Goal: Contribute content

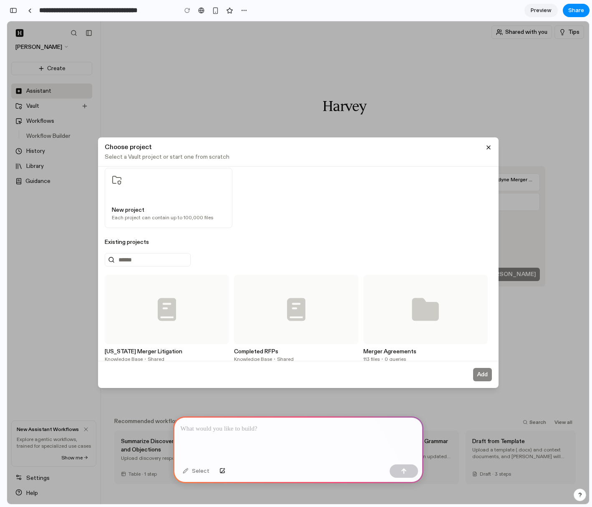
click at [285, 428] on p at bounding box center [298, 429] width 235 height 10
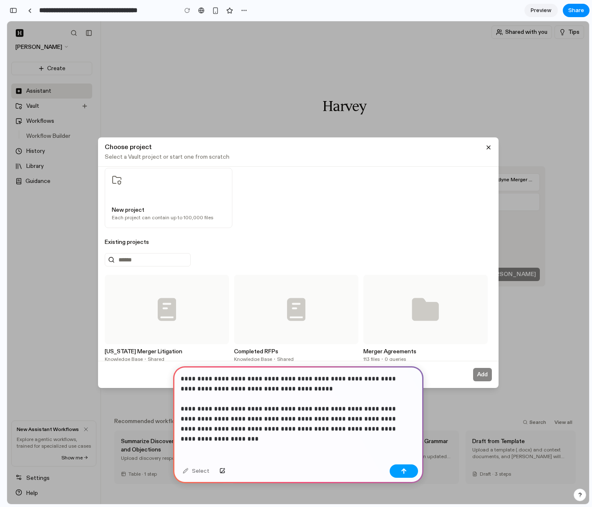
click at [405, 468] on div "button" at bounding box center [404, 471] width 6 height 6
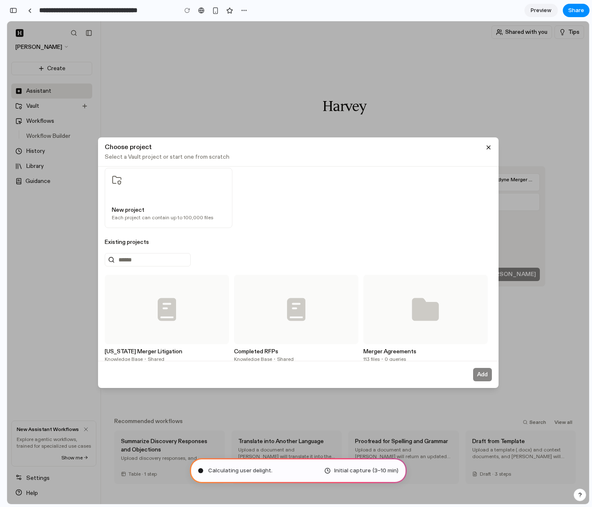
type input "**********"
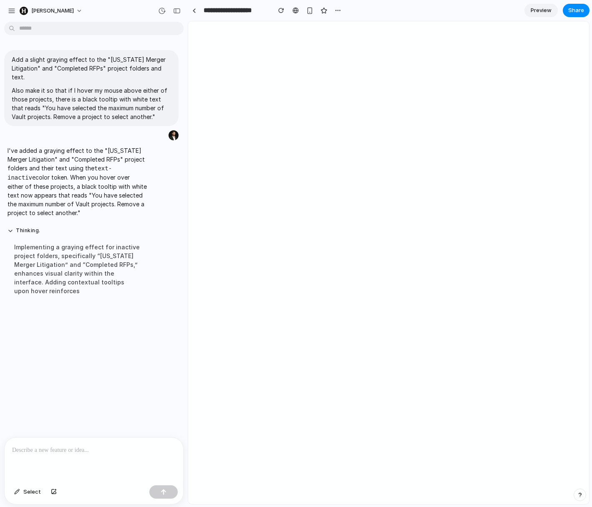
click at [79, 445] on p at bounding box center [94, 450] width 164 height 10
click at [116, 451] on div "**********" at bounding box center [94, 454] width 179 height 54
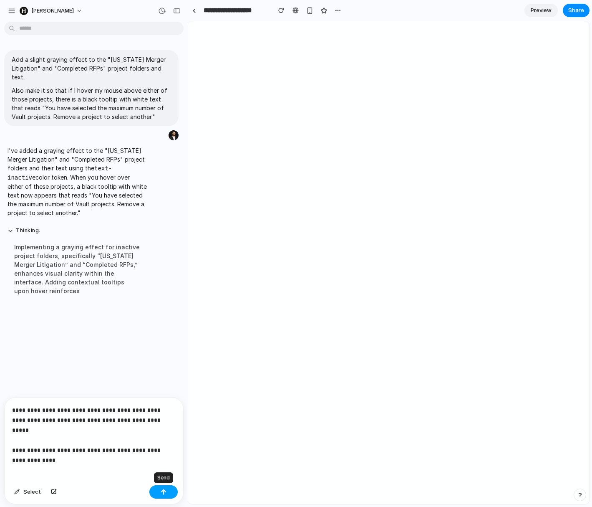
click at [168, 488] on button "button" at bounding box center [163, 491] width 28 height 13
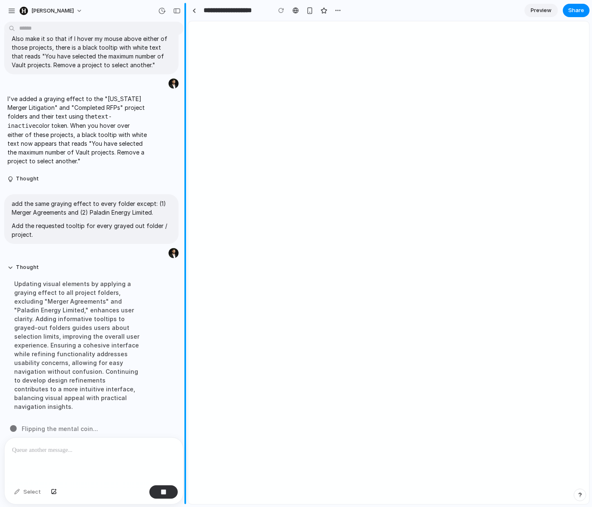
scroll to position [104, 0]
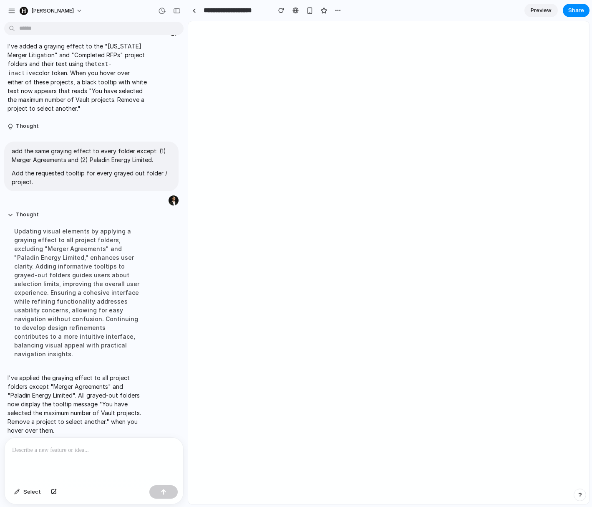
click at [112, 447] on p at bounding box center [92, 450] width 160 height 10
click at [110, 445] on p "**********" at bounding box center [92, 450] width 160 height 10
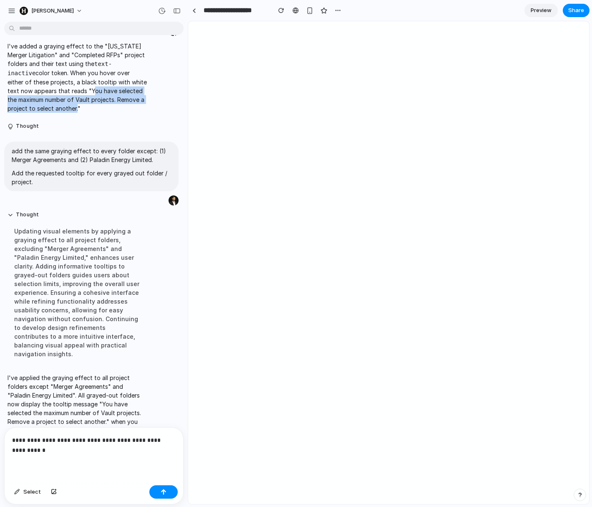
drag, startPoint x: 63, startPoint y: 91, endPoint x: 75, endPoint y: 107, distance: 19.8
click at [75, 107] on p "I've added a graying effect to the "[US_STATE] Merger Litigation" and "Complete…" at bounding box center [77, 77] width 139 height 71
copy p "You have selected the maximum number of Vault projects. Remove a project to sel…"
click at [115, 447] on p "**********" at bounding box center [92, 445] width 160 height 20
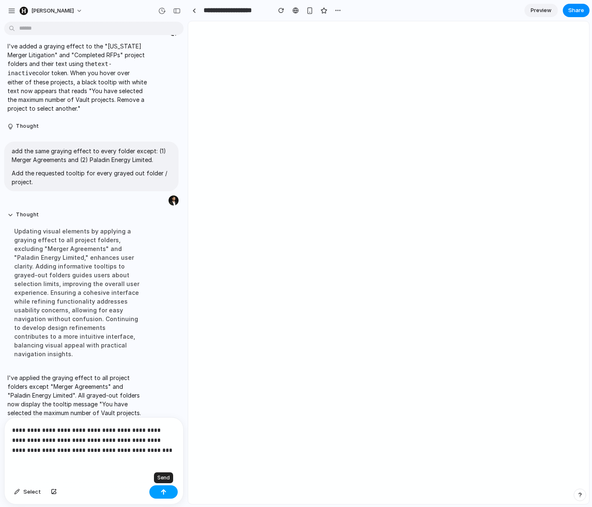
click at [154, 489] on button "button" at bounding box center [163, 491] width 28 height 13
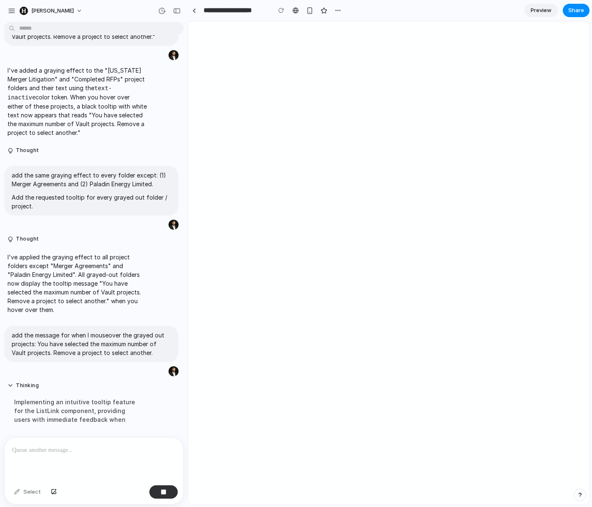
scroll to position [154, 0]
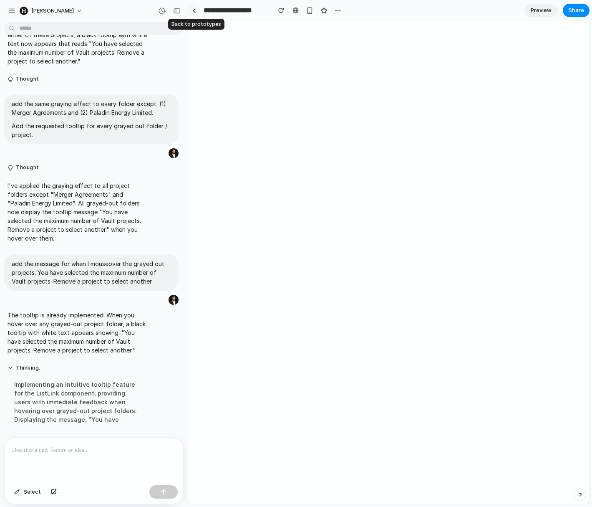
click at [193, 12] on div at bounding box center [194, 10] width 4 height 5
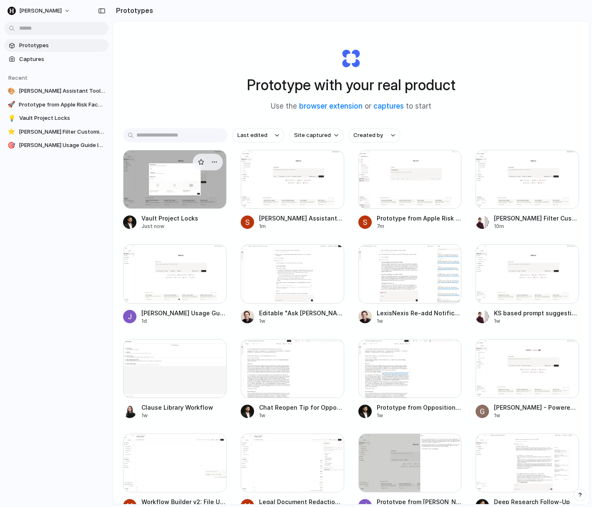
click at [160, 174] on div at bounding box center [174, 179] width 103 height 59
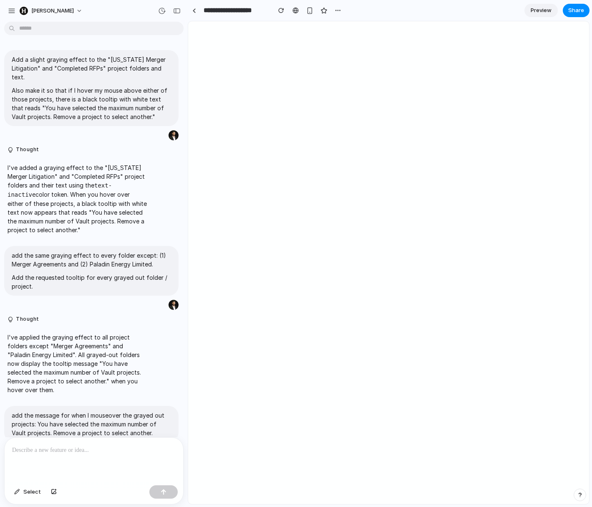
scroll to position [97, 0]
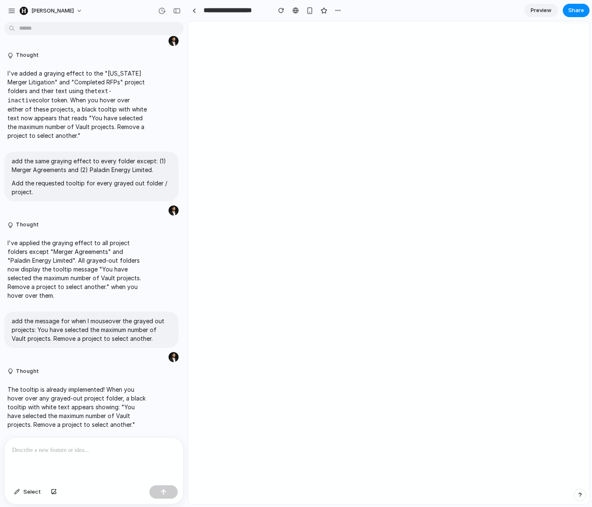
click at [533, 16] on link "Preview" at bounding box center [540, 10] width 33 height 13
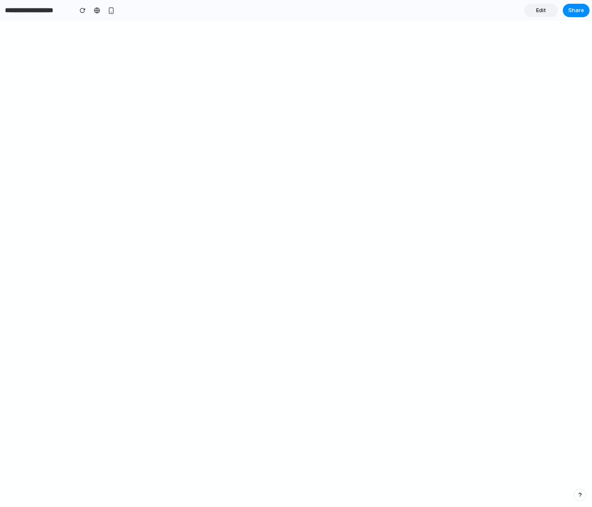
click at [541, 8] on span "Edit" at bounding box center [541, 10] width 10 height 8
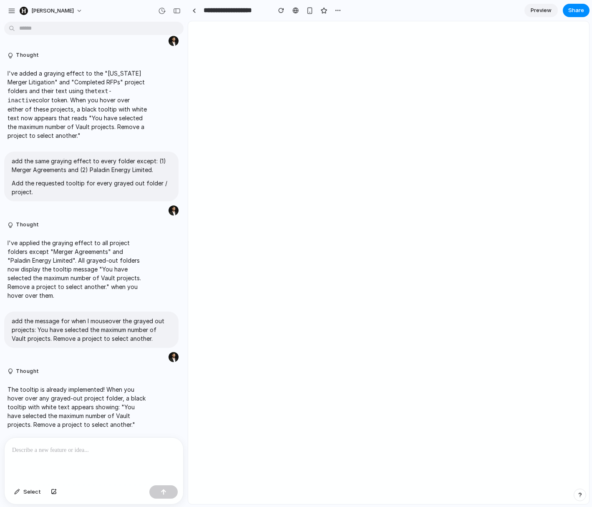
click at [113, 456] on div at bounding box center [94, 459] width 179 height 44
click at [107, 448] on p at bounding box center [94, 450] width 164 height 10
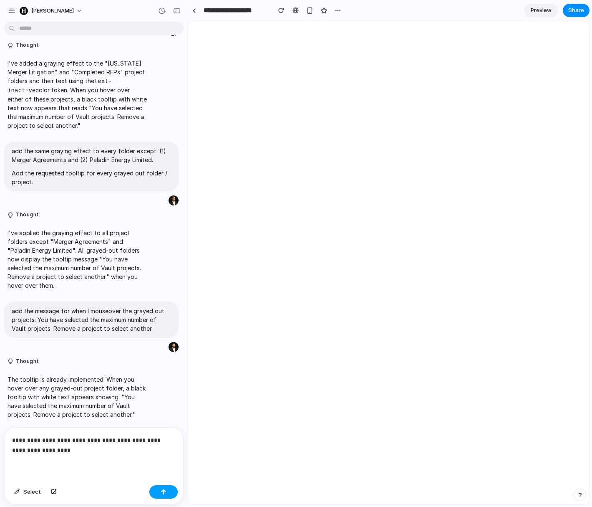
click at [162, 493] on div "button" at bounding box center [164, 492] width 6 height 6
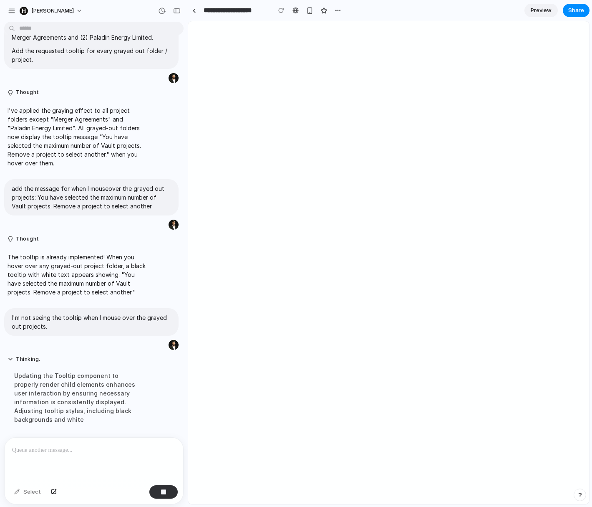
scroll to position [318, 0]
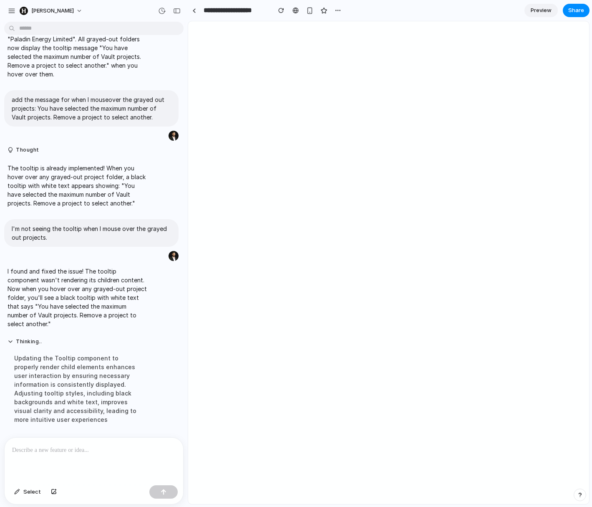
click at [528, 9] on link "Preview" at bounding box center [540, 10] width 33 height 13
